Goal: Navigation & Orientation: Find specific page/section

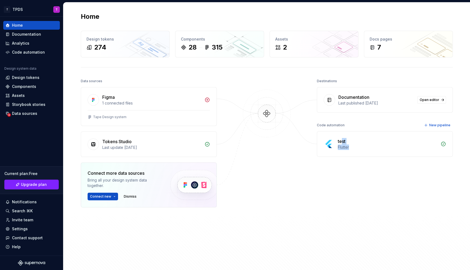
drag, startPoint x: 340, startPoint y: 142, endPoint x: 357, endPoint y: 148, distance: 17.5
click at [357, 148] on div "test Flutter" at bounding box center [388, 144] width 100 height 12
click at [369, 147] on div "Flutter" at bounding box center [388, 146] width 100 height 5
drag, startPoint x: 350, startPoint y: 143, endPoint x: 466, endPoint y: 139, distance: 116.7
click at [377, 144] on div "test Flutter" at bounding box center [384, 143] width 135 height 25
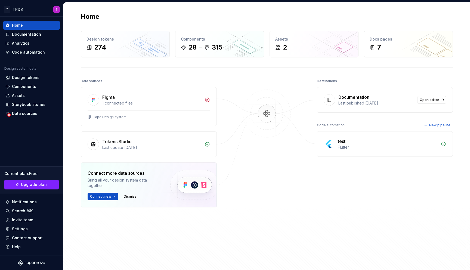
click at [339, 140] on div "test Flutter" at bounding box center [384, 143] width 135 height 25
click at [442, 144] on icon at bounding box center [443, 143] width 5 height 5
click at [335, 147] on div "test Flutter" at bounding box center [384, 143] width 135 height 25
click at [356, 140] on div "test" at bounding box center [388, 141] width 100 height 7
click at [106, 197] on html "T TPDS T Home Documentation Analytics Code automation Design system data Design…" at bounding box center [235, 135] width 470 height 270
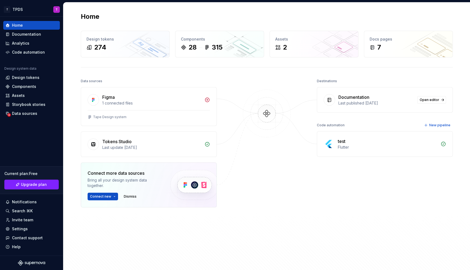
click at [194, 230] on html "T TPDS T Home Documentation Analytics Code automation Design system data Design…" at bounding box center [235, 135] width 470 height 270
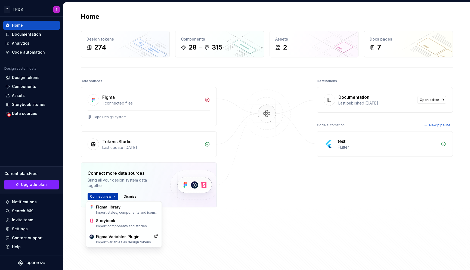
click at [110, 194] on html "T TPDS T Home Documentation Analytics Code automation Design system data Design…" at bounding box center [235, 135] width 470 height 270
click at [302, 184] on html "T TPDS T Home Documentation Analytics Code automation Design system data Design…" at bounding box center [235, 135] width 470 height 270
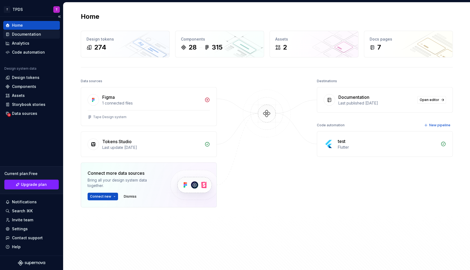
click at [32, 33] on div "Documentation" at bounding box center [26, 34] width 29 height 5
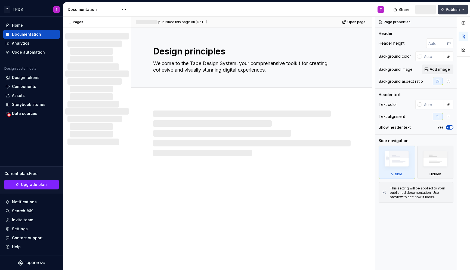
click at [445, 9] on button "Publish" at bounding box center [453, 10] width 30 height 10
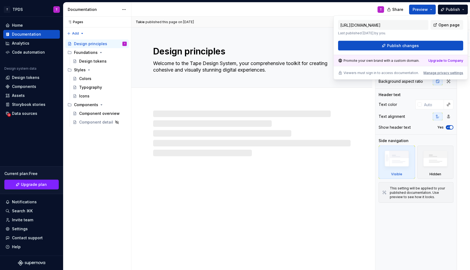
click at [309, 17] on div "Takie published this page on July 15, 2024 Open page" at bounding box center [251, 22] width 241 height 11
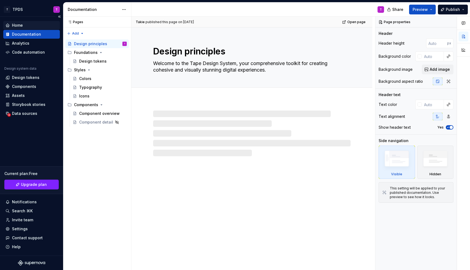
type textarea "*"
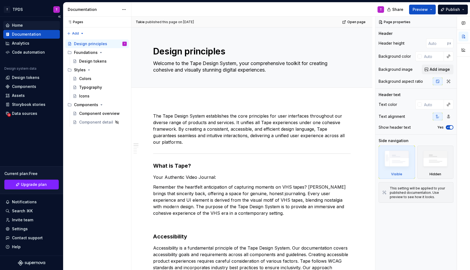
click at [27, 21] on div "Home" at bounding box center [31, 25] width 57 height 9
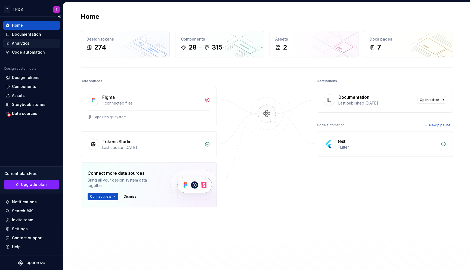
click at [25, 44] on div "Analytics" at bounding box center [20, 43] width 17 height 5
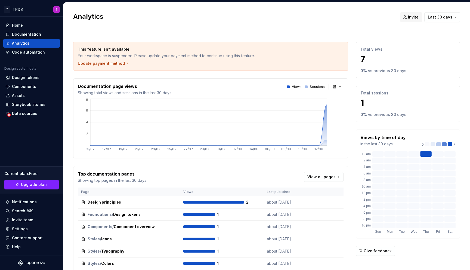
scroll to position [25, 0]
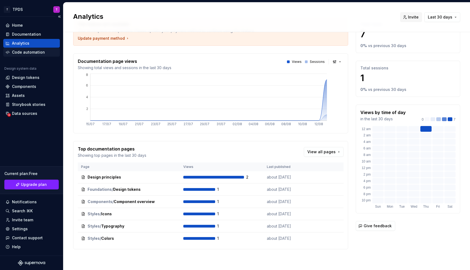
click at [21, 48] on div "Code automation" at bounding box center [31, 52] width 57 height 9
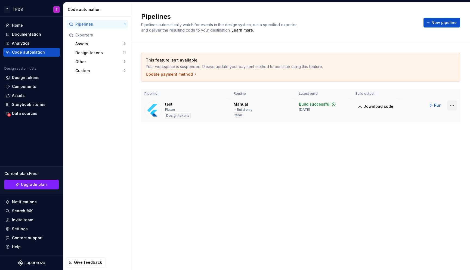
click at [451, 106] on html "T TPDS T Home Documentation Analytics Code automation Design system data Design…" at bounding box center [235, 135] width 470 height 270
click at [446, 145] on link "View exporter on GitHub" at bounding box center [445, 142] width 47 height 5
drag, startPoint x: 246, startPoint y: 110, endPoint x: 253, endPoint y: 112, distance: 7.1
click at [249, 110] on div "→ Build only" at bounding box center [243, 109] width 19 height 4
click at [252, 112] on div "Manual → Build only tape" at bounding box center [243, 109] width 19 height 16
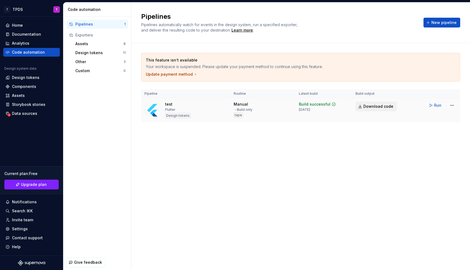
click at [382, 111] on link "Download code" at bounding box center [375, 106] width 41 height 10
click at [91, 45] on div "Assets" at bounding box center [99, 43] width 48 height 5
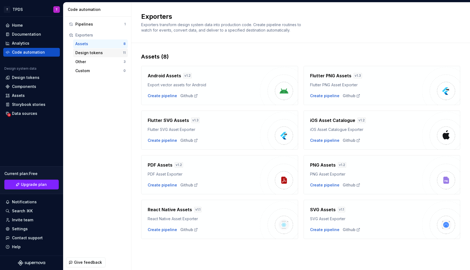
click at [95, 54] on div "Design tokens" at bounding box center [99, 52] width 48 height 5
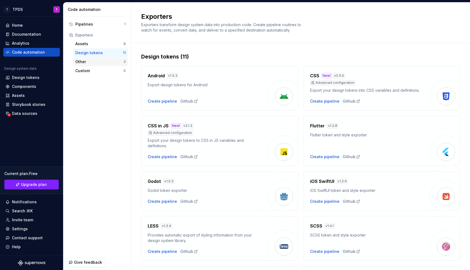
click at [95, 63] on div "Other" at bounding box center [99, 61] width 48 height 5
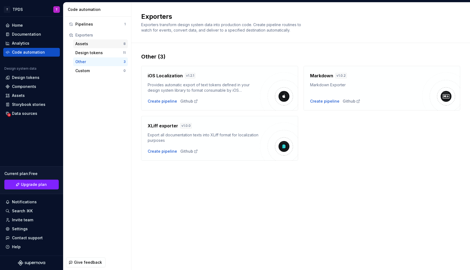
click at [98, 43] on div "Assets" at bounding box center [99, 43] width 48 height 5
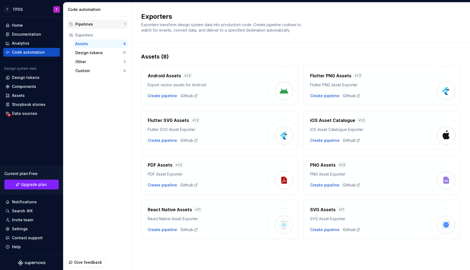
click at [96, 25] on div "Pipelines" at bounding box center [99, 23] width 49 height 5
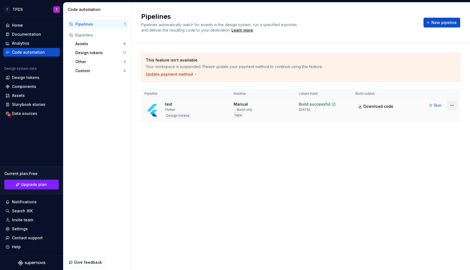
click at [456, 106] on html "T TPDS T Home Documentation Analytics Code automation Design system data Design…" at bounding box center [235, 135] width 470 height 270
click at [450, 135] on link "Download code" at bounding box center [445, 134] width 47 height 5
click at [451, 106] on html "T TPDS T Home Documentation Analytics Code automation Design system data Design…" at bounding box center [235, 135] width 470 height 270
click at [216, 175] on html "T TPDS T Home Documentation Analytics Code automation Design system data Design…" at bounding box center [235, 135] width 470 height 270
click at [37, 79] on div "Design tokens" at bounding box center [25, 77] width 27 height 5
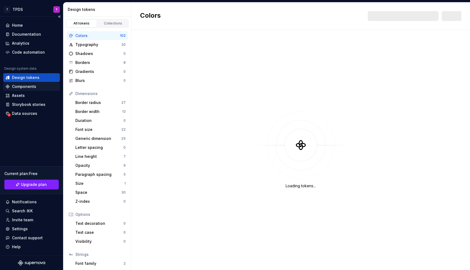
click at [37, 88] on div "Components" at bounding box center [31, 86] width 52 height 5
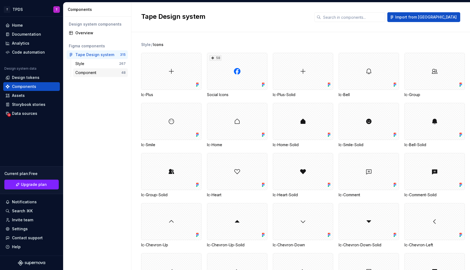
click at [111, 73] on div "Component" at bounding box center [98, 72] width 46 height 5
click at [108, 75] on div "Component" at bounding box center [98, 72] width 46 height 5
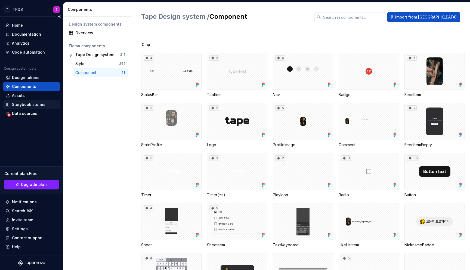
click at [38, 105] on div "Storybook stories" at bounding box center [28, 104] width 33 height 5
